Goal: Navigation & Orientation: Find specific page/section

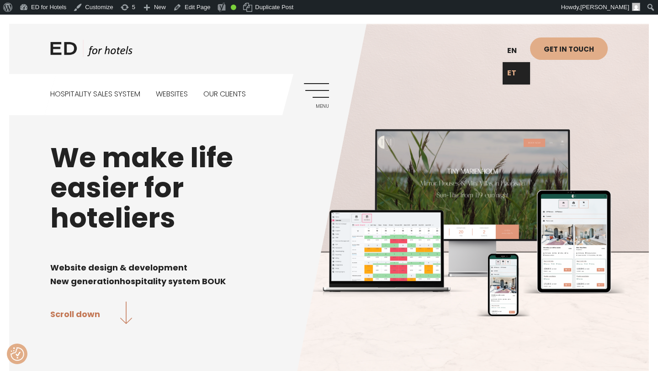
click at [513, 71] on link "ET" at bounding box center [516, 73] width 27 height 22
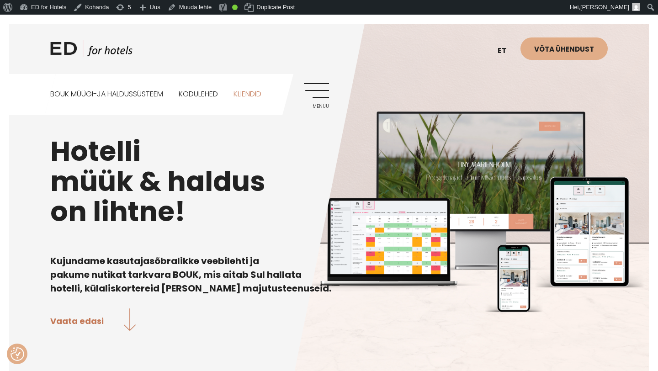
click at [254, 93] on link "Kliendid" at bounding box center [247, 94] width 28 height 41
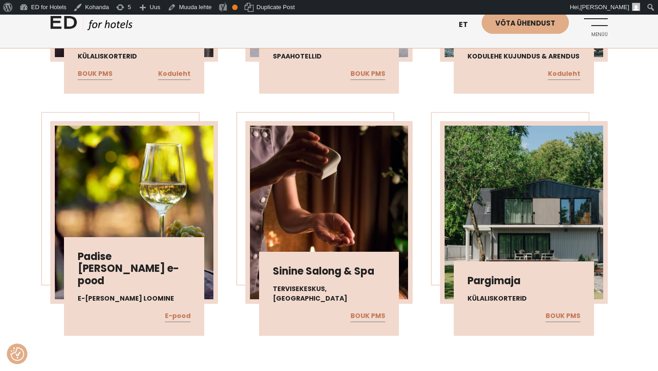
scroll to position [506, 0]
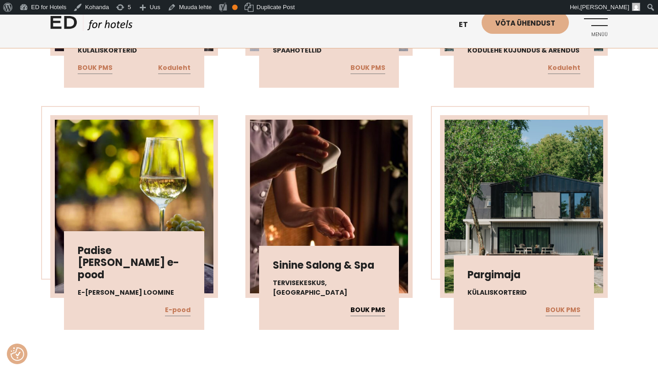
click at [365, 312] on link "BOUK PMS" at bounding box center [367, 310] width 35 height 12
